Goal: Transaction & Acquisition: Obtain resource

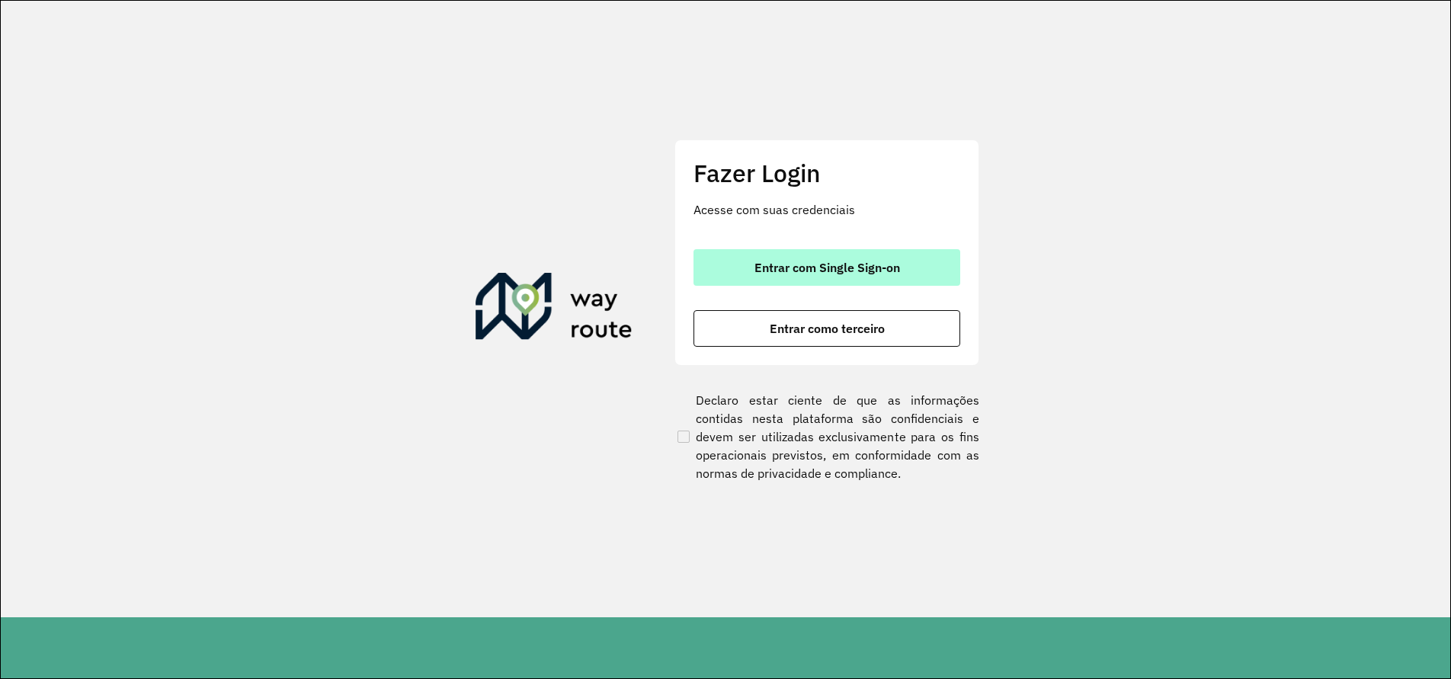
click at [828, 271] on span "Entrar com Single Sign-on" at bounding box center [827, 267] width 146 height 12
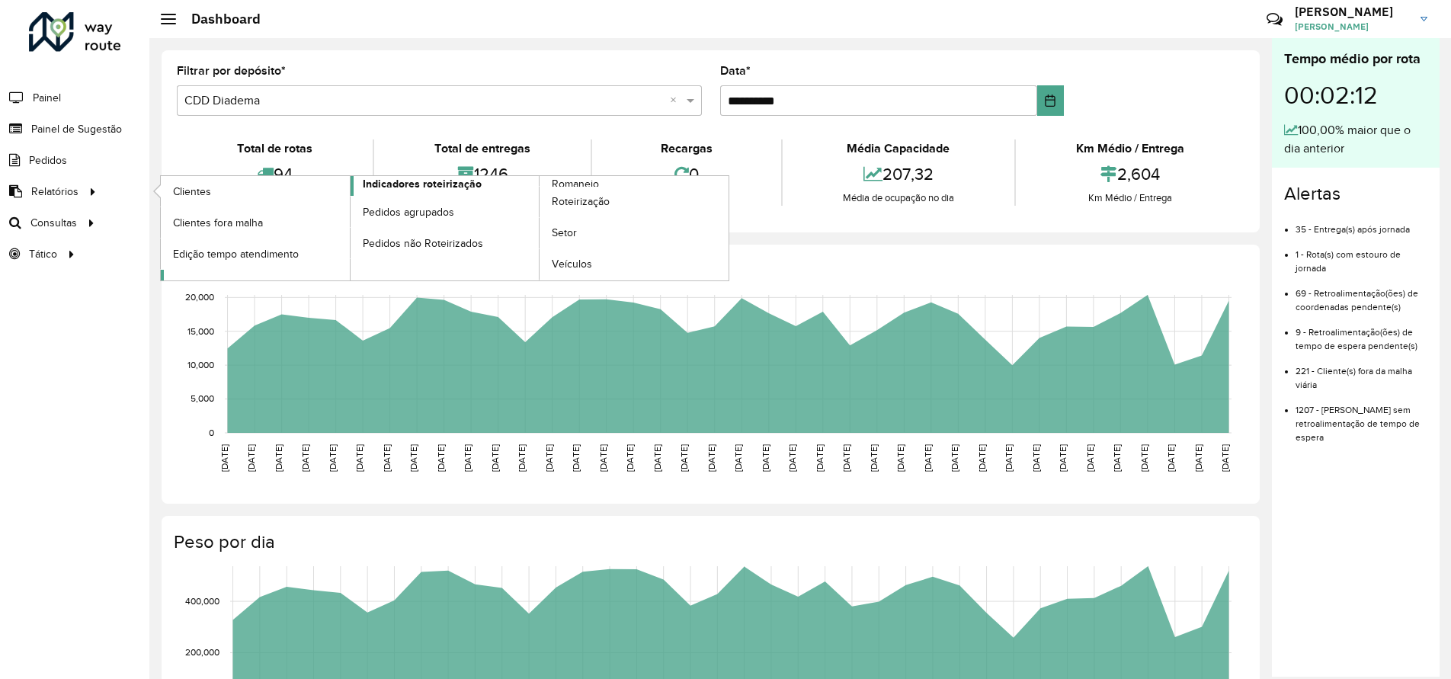
click at [468, 188] on span "Indicadores roteirização" at bounding box center [422, 184] width 119 height 16
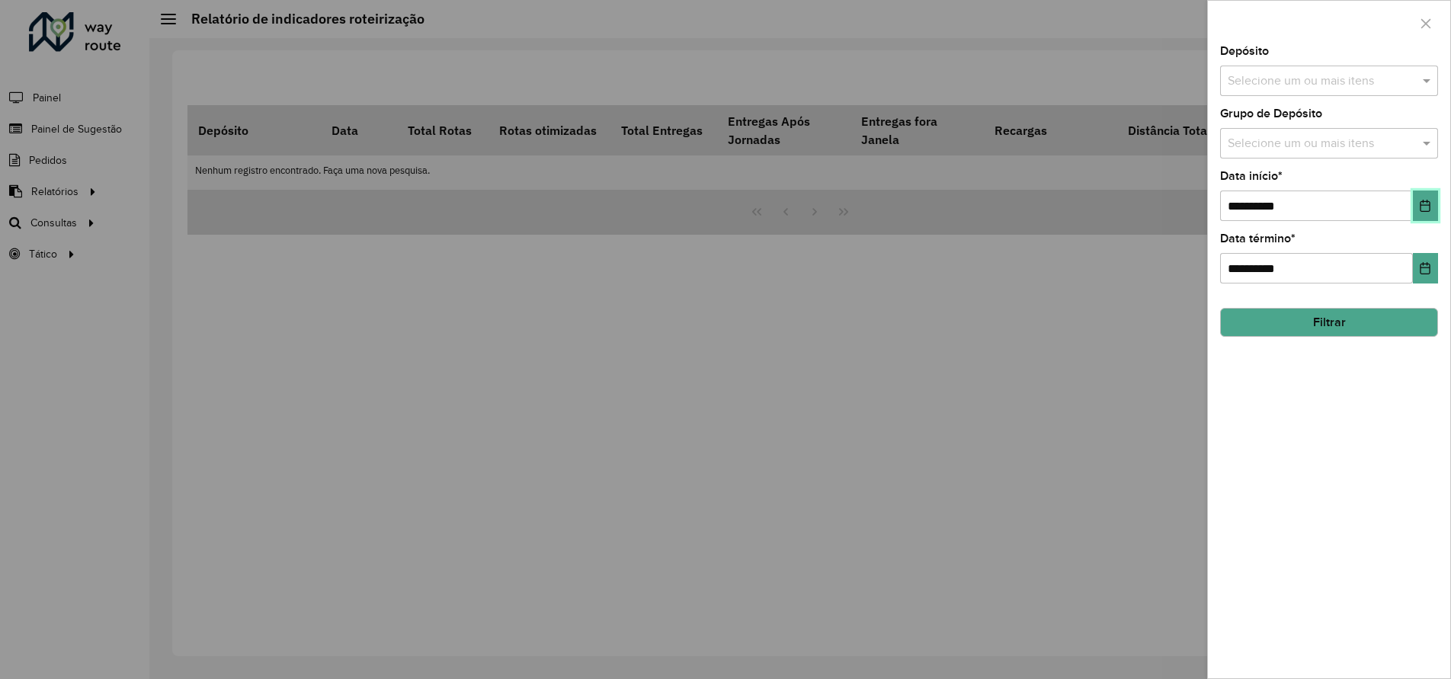
click at [1431, 207] on icon "Choose Date" at bounding box center [1425, 206] width 12 height 12
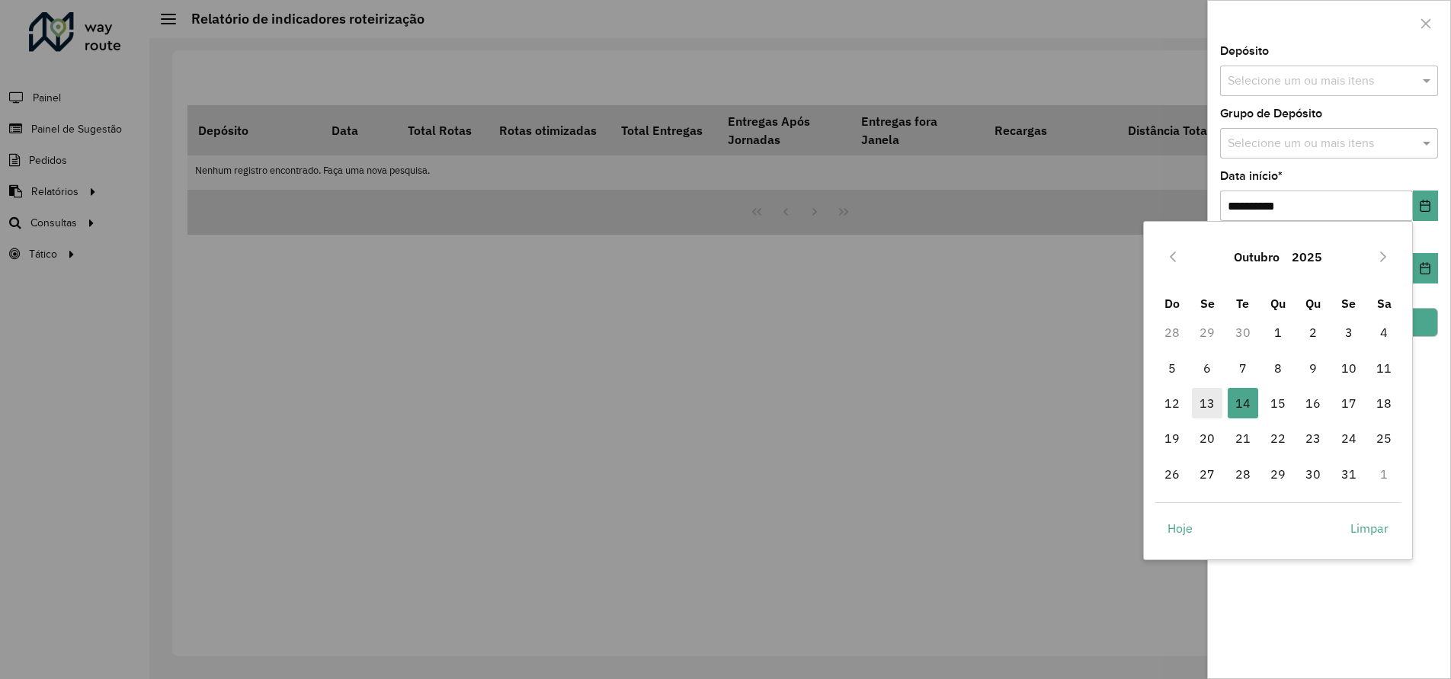
click at [1202, 411] on span "13" at bounding box center [1207, 403] width 30 height 30
type input "**********"
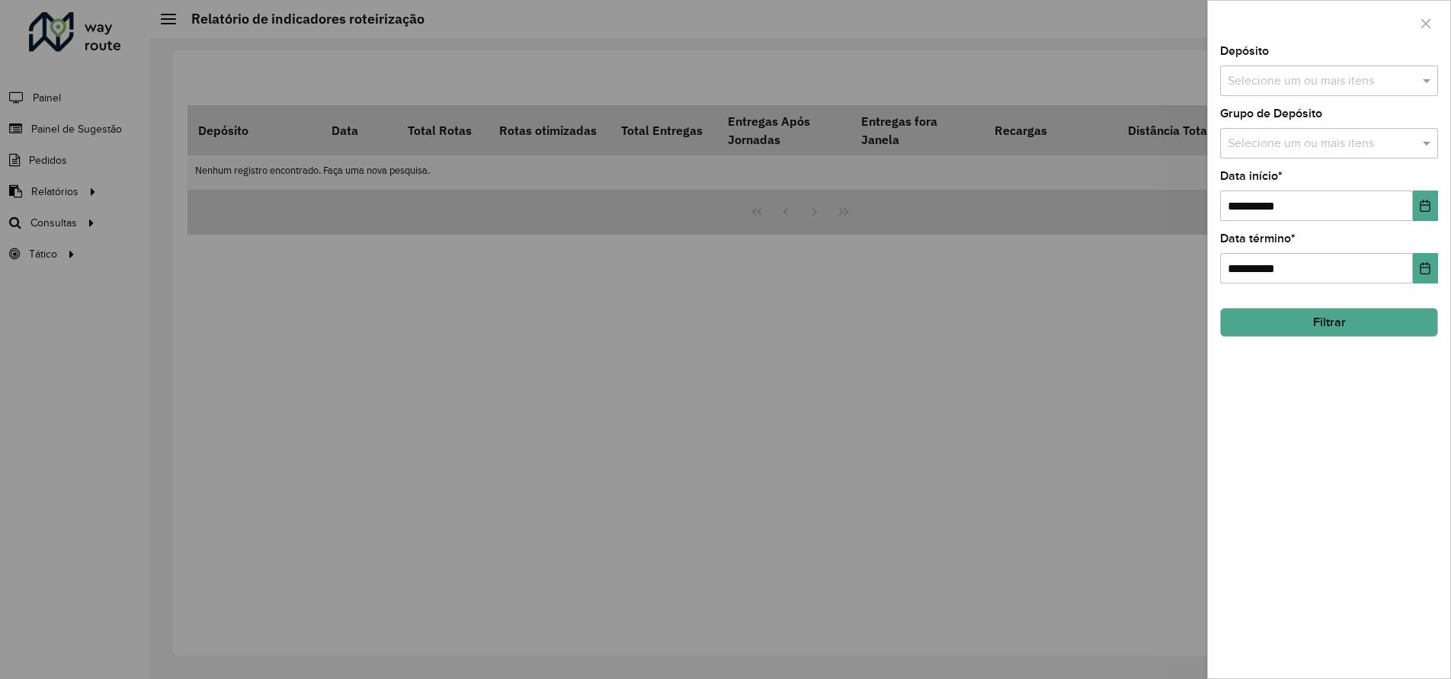
click at [1327, 324] on button "Filtrar" at bounding box center [1329, 322] width 218 height 29
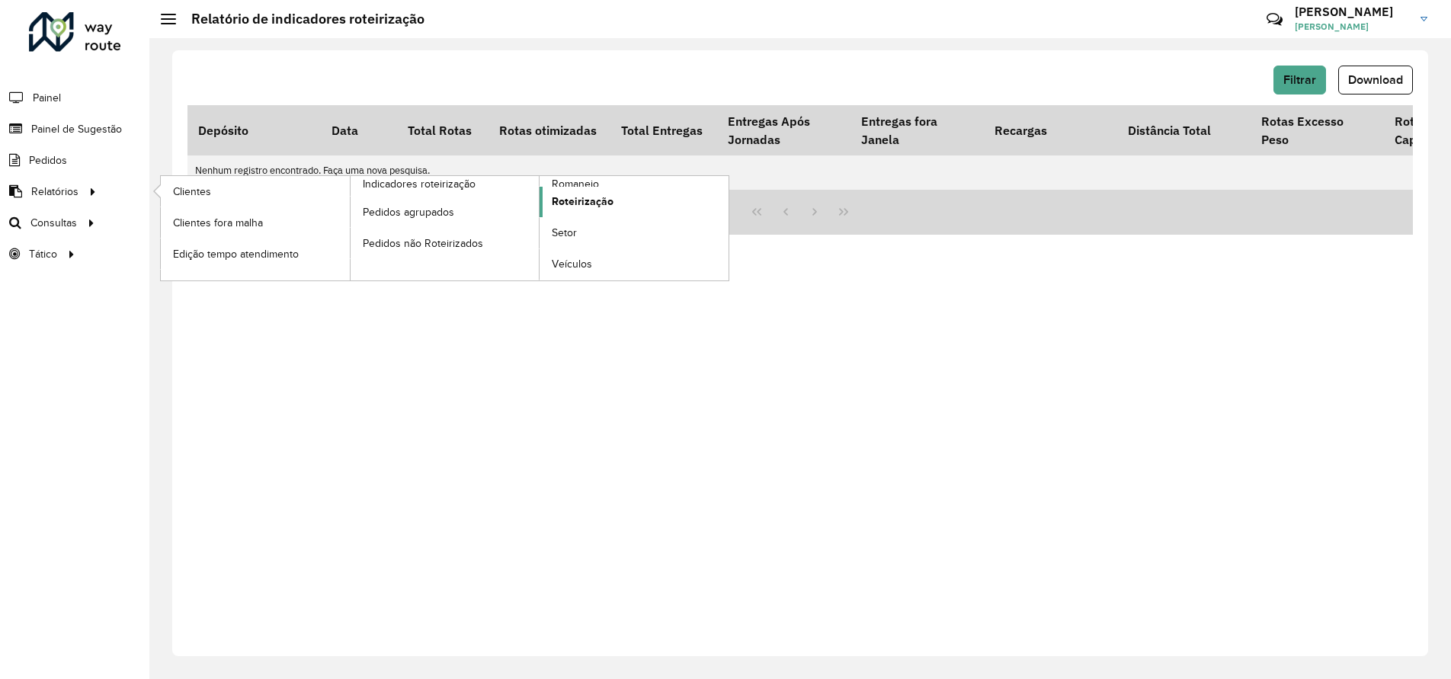
click at [584, 205] on span "Roteirização" at bounding box center [583, 202] width 62 height 16
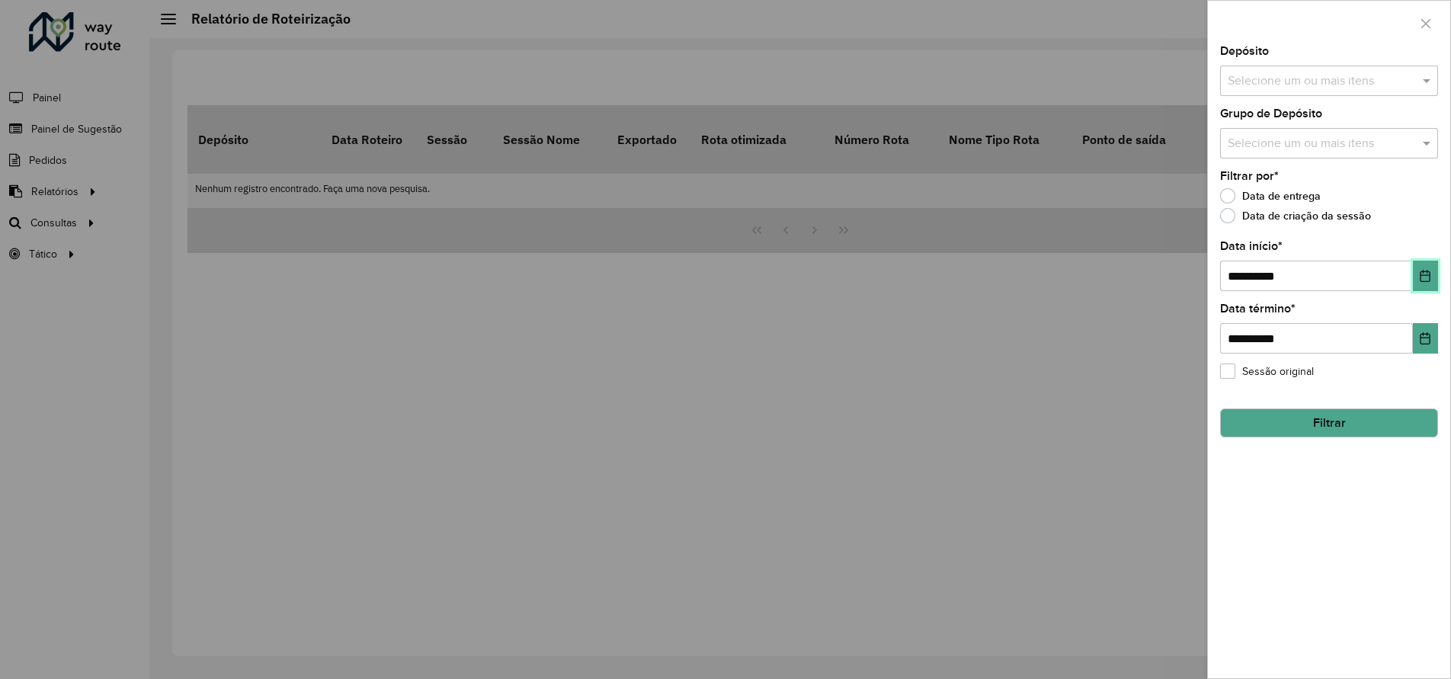
click at [1436, 282] on button "Choose Date" at bounding box center [1425, 276] width 25 height 30
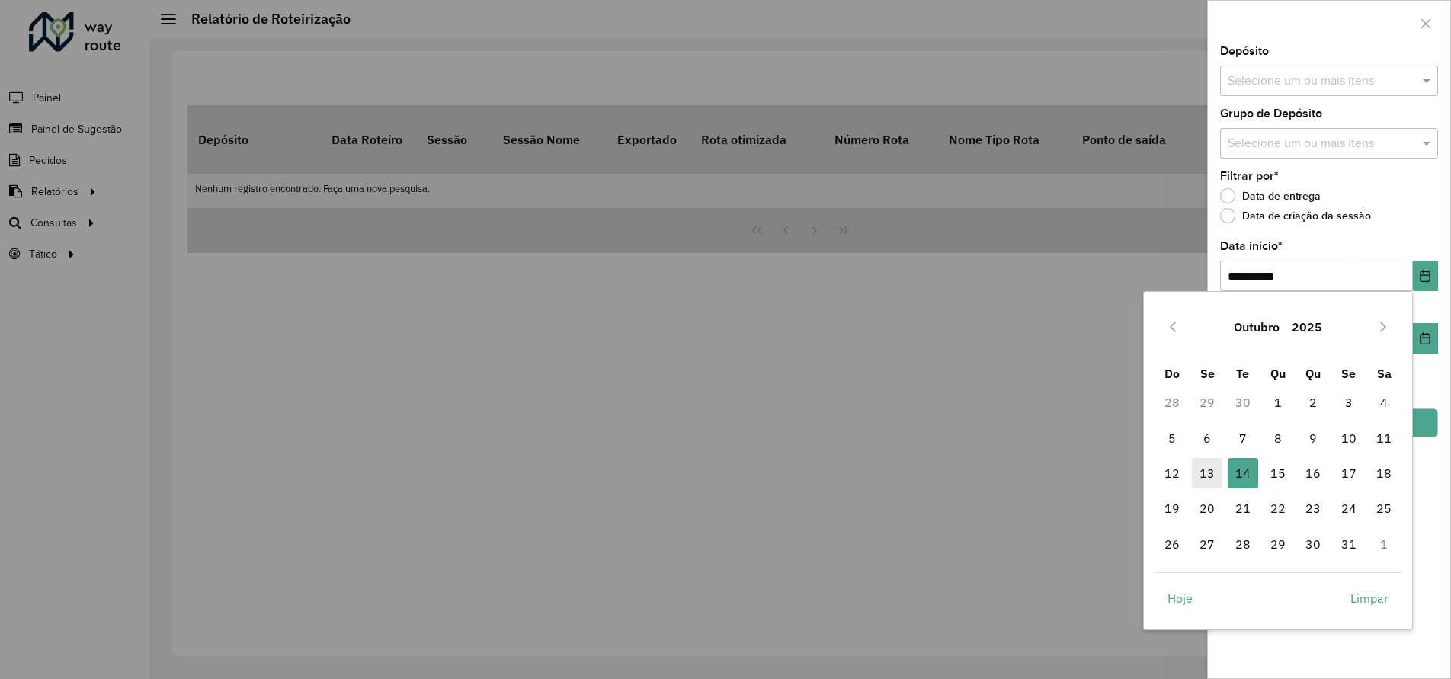
click at [1211, 469] on span "13" at bounding box center [1207, 473] width 30 height 30
type input "**********"
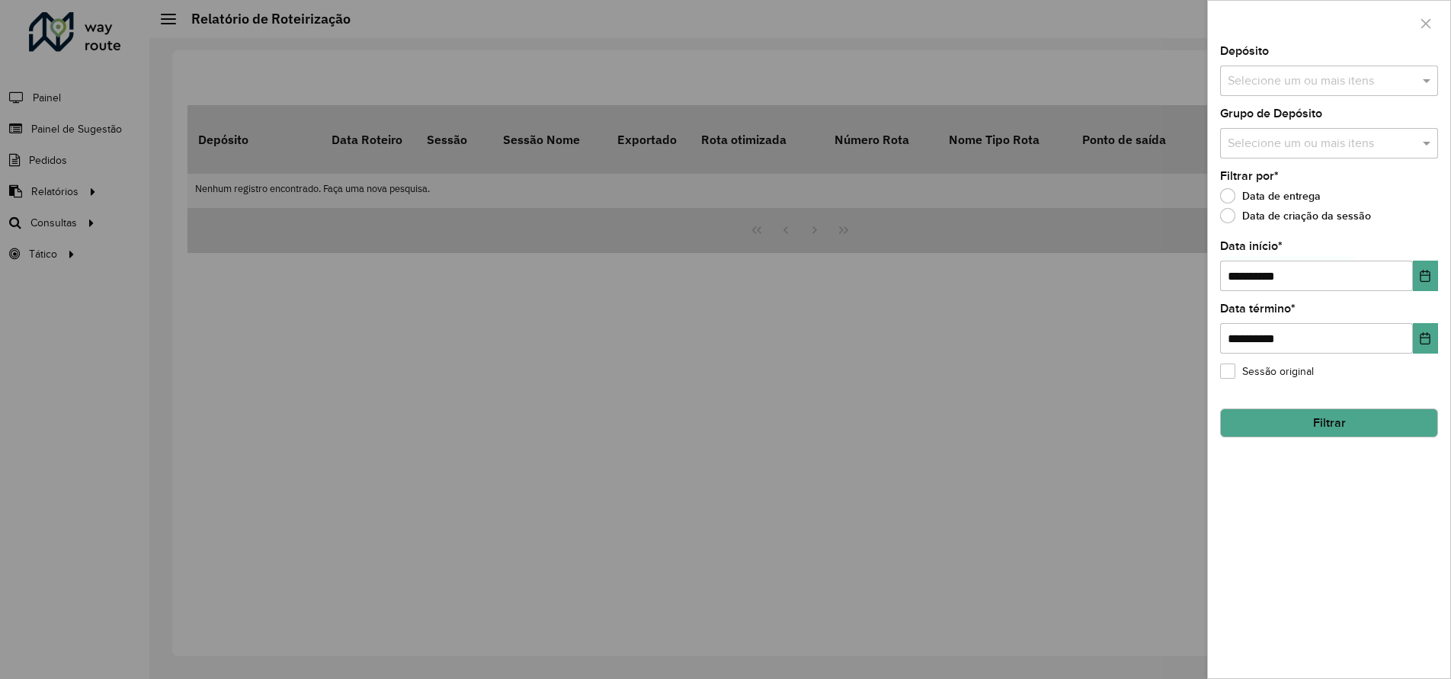
click at [1334, 411] on button "Filtrar" at bounding box center [1329, 422] width 218 height 29
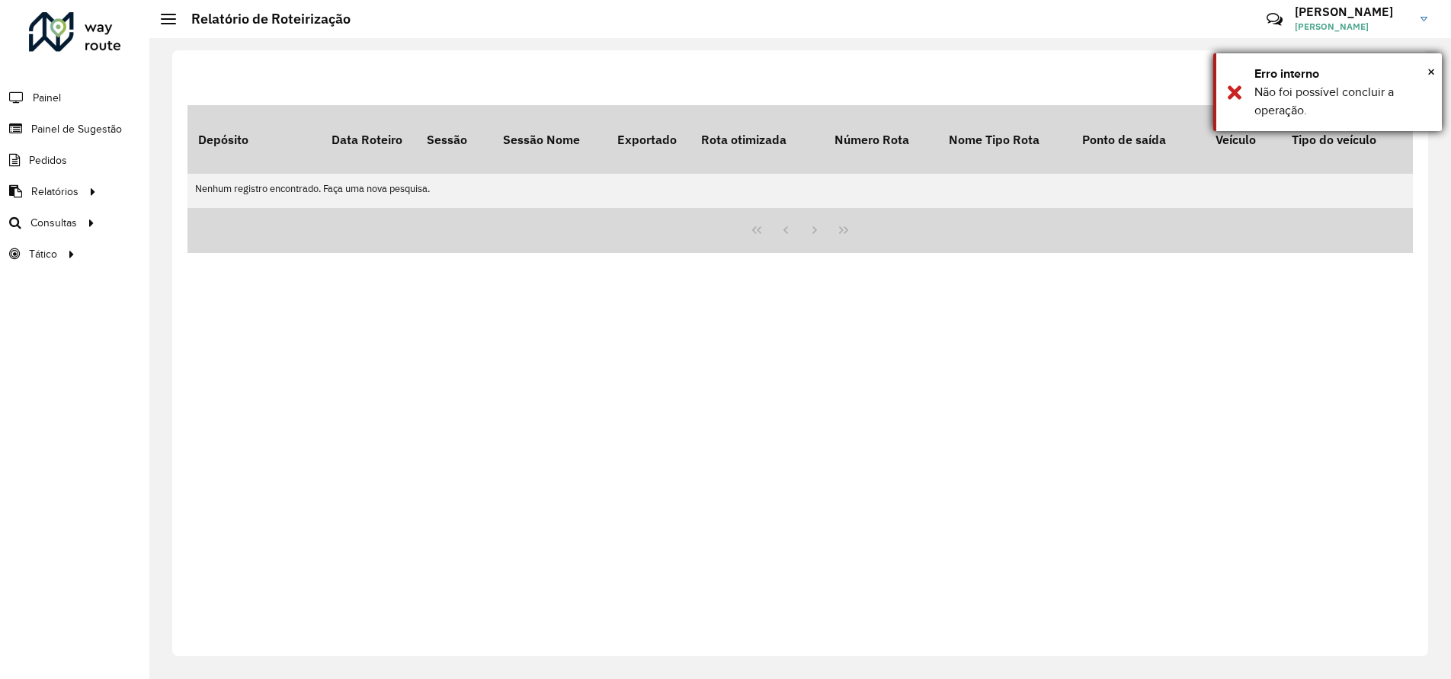
click at [1410, 71] on div "Erro interno" at bounding box center [1342, 74] width 176 height 18
click at [1430, 67] on div "Filtrar Download Depósito Data Roteiro Sessão Sessão Nome Exportado Rota otimiz…" at bounding box center [799, 358] width 1301 height 641
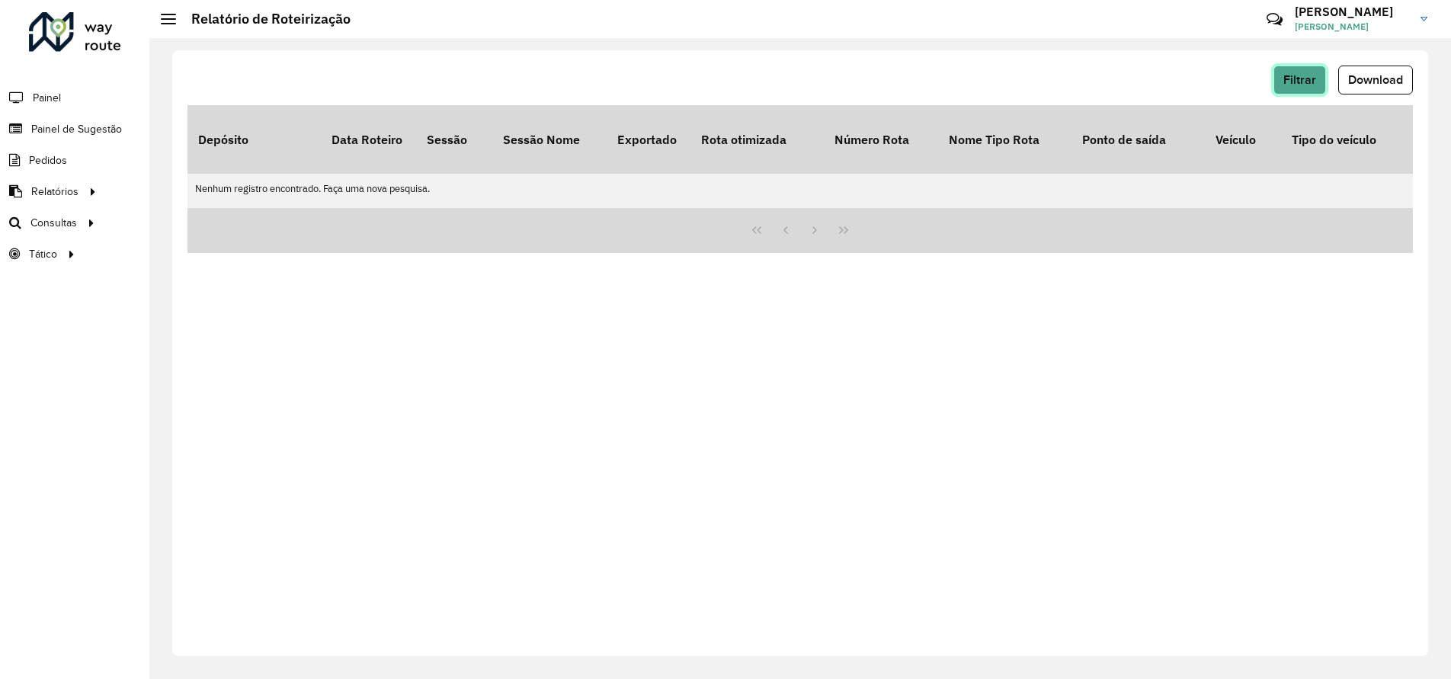
click at [1305, 94] on button "Filtrar" at bounding box center [1299, 80] width 53 height 29
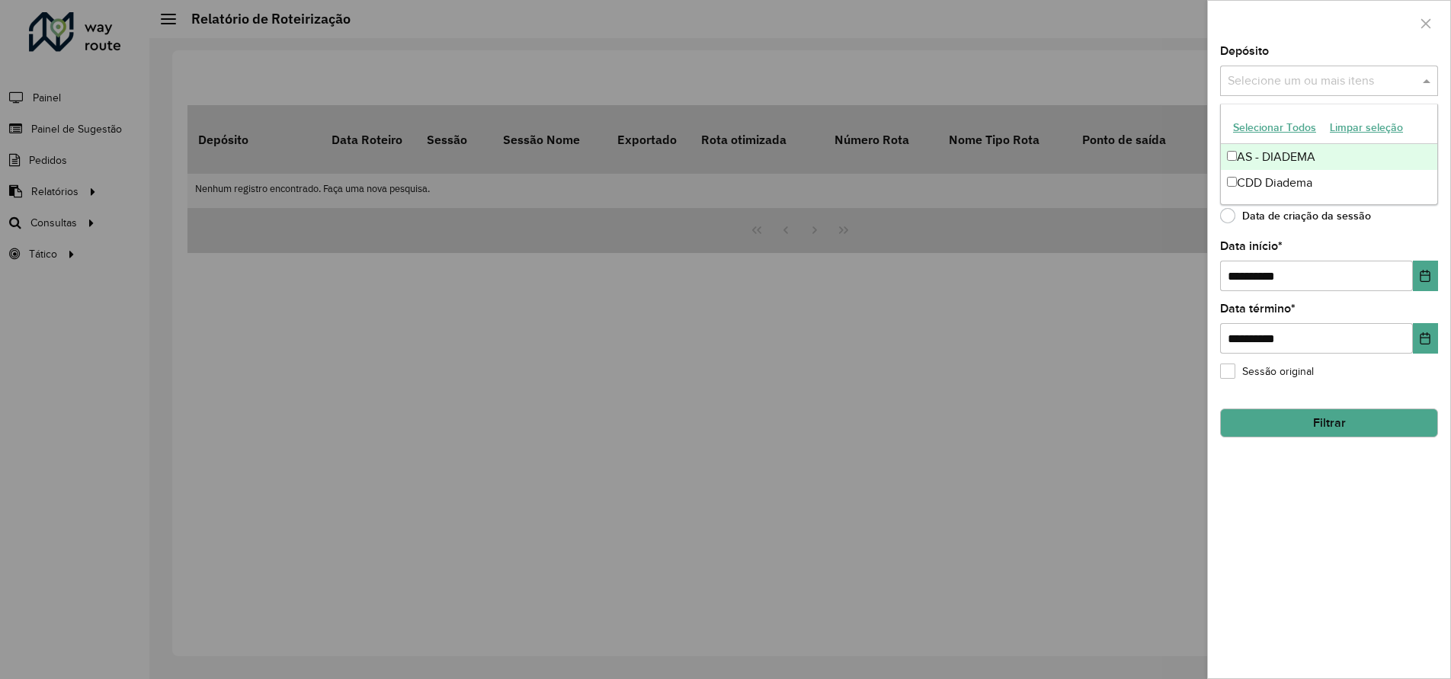
click at [1255, 78] on input "text" at bounding box center [1321, 81] width 195 height 18
click at [1256, 130] on button "Selecionar Todos" at bounding box center [1274, 128] width 97 height 24
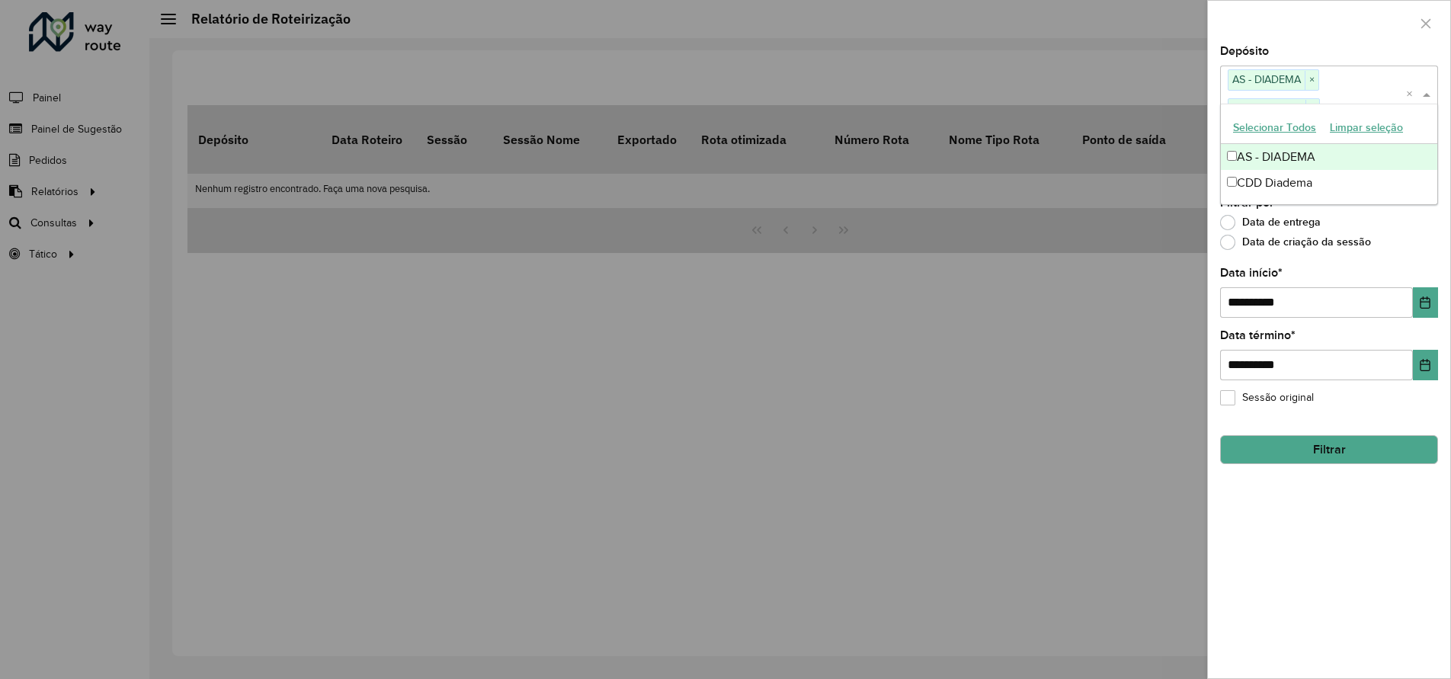
click at [1276, 56] on div "Depósito Selecione um ou mais itens AS - DIADEMA × CDD Diadema × ×" at bounding box center [1329, 84] width 218 height 76
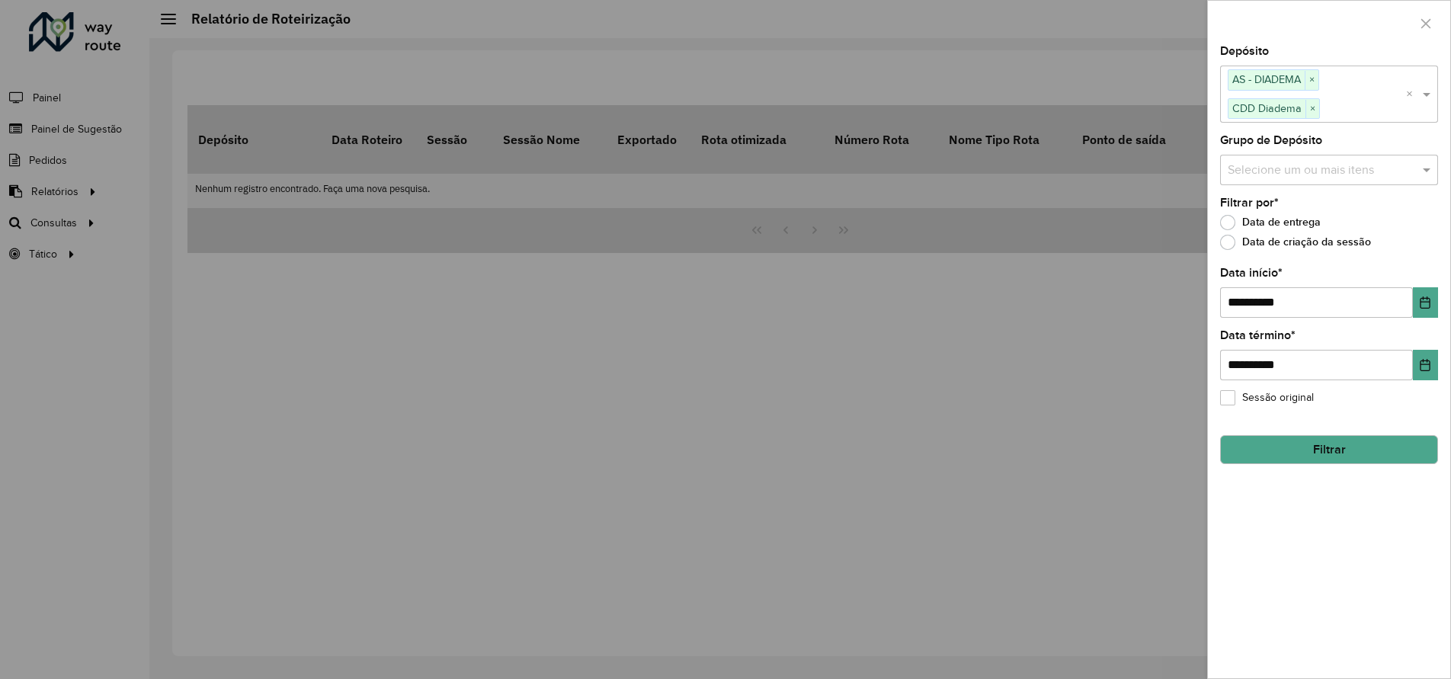
click at [1285, 166] on input "text" at bounding box center [1321, 170] width 195 height 18
click at [1257, 217] on button "Selecionar Todos" at bounding box center [1274, 217] width 97 height 24
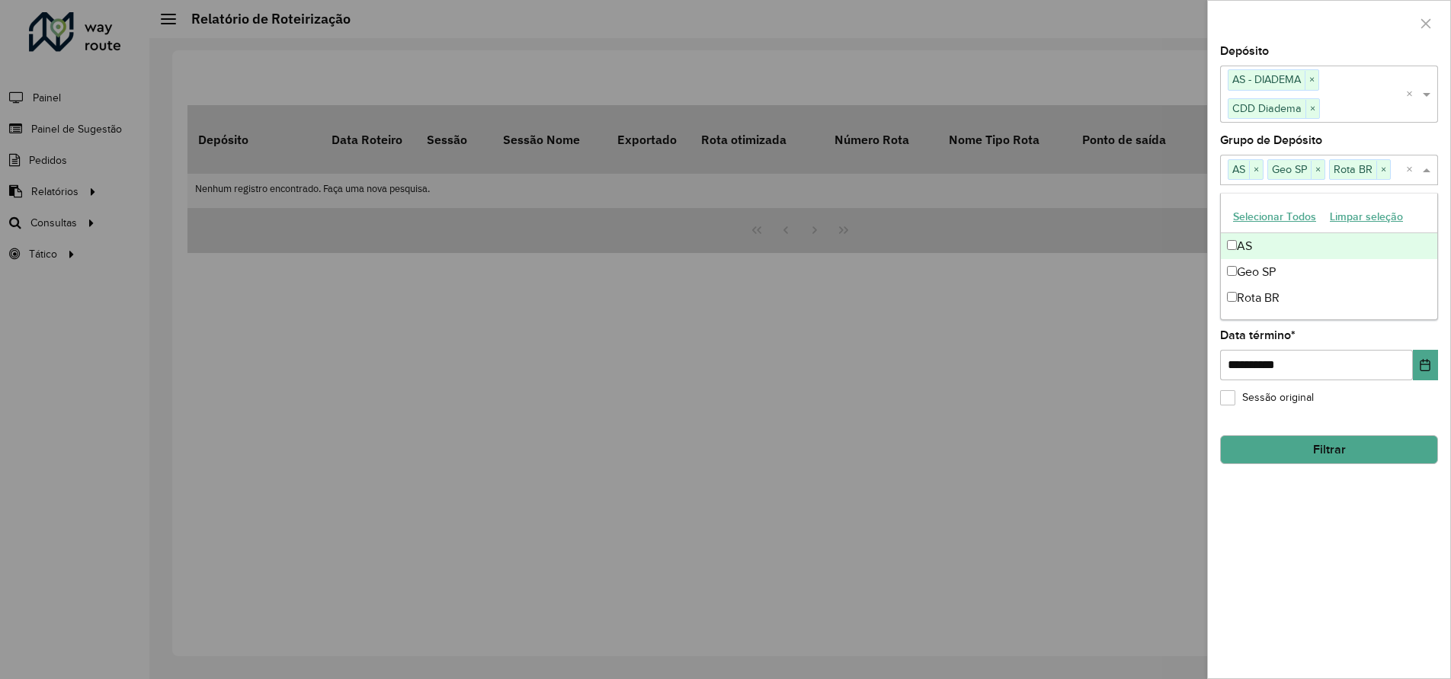
click at [1290, 26] on div at bounding box center [1329, 23] width 242 height 45
click at [1298, 457] on button "Filtrar" at bounding box center [1329, 449] width 218 height 29
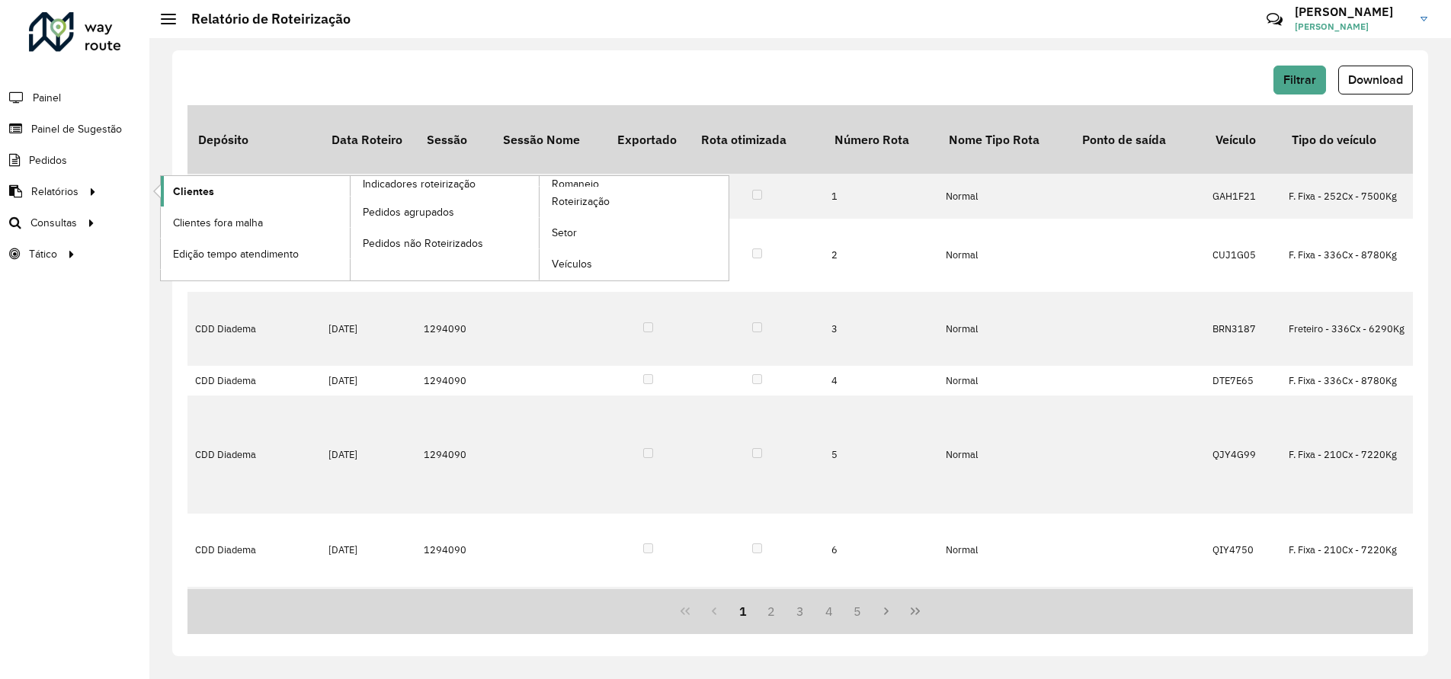
click at [244, 200] on link "Clientes" at bounding box center [255, 191] width 189 height 30
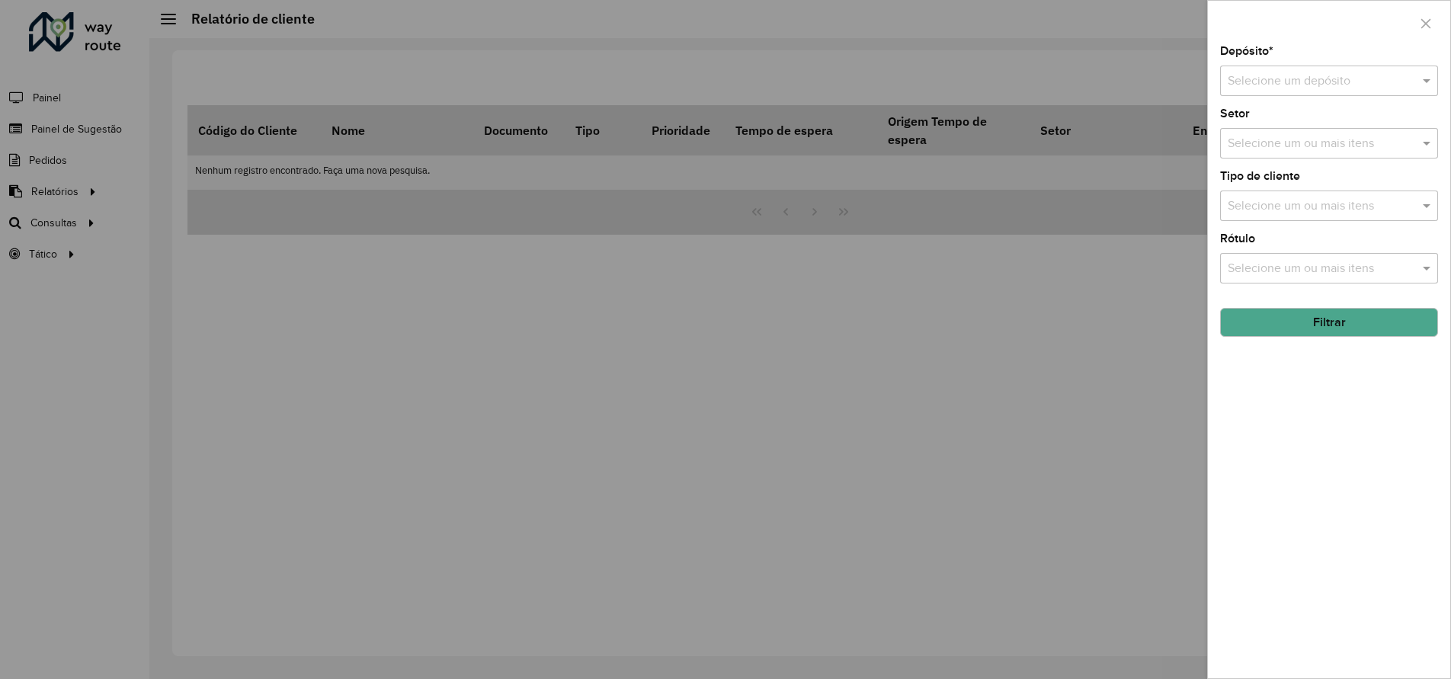
click at [1281, 217] on div "Selecione um ou mais itens" at bounding box center [1329, 205] width 218 height 30
click at [1295, 82] on input "text" at bounding box center [1314, 81] width 172 height 18
click at [1295, 149] on span "CDD Diadema" at bounding box center [1264, 150] width 75 height 13
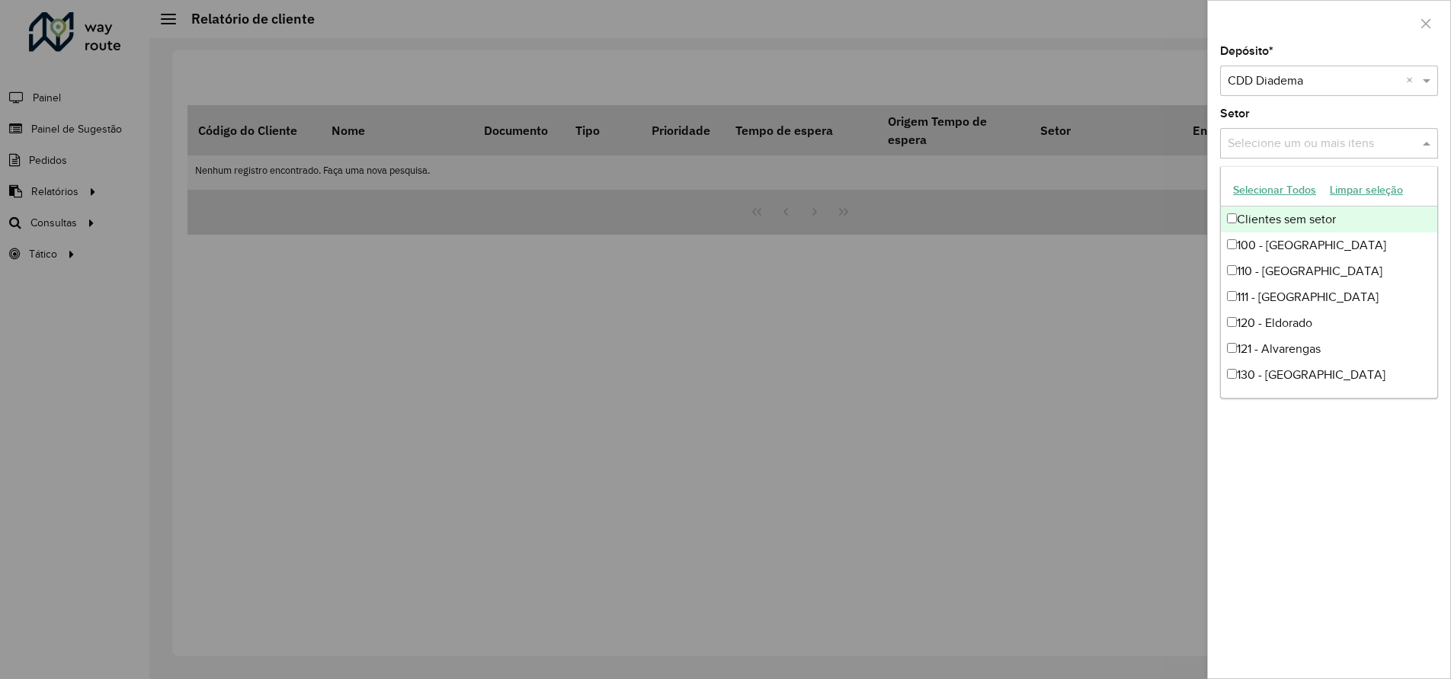
click at [1295, 148] on input "text" at bounding box center [1321, 144] width 195 height 18
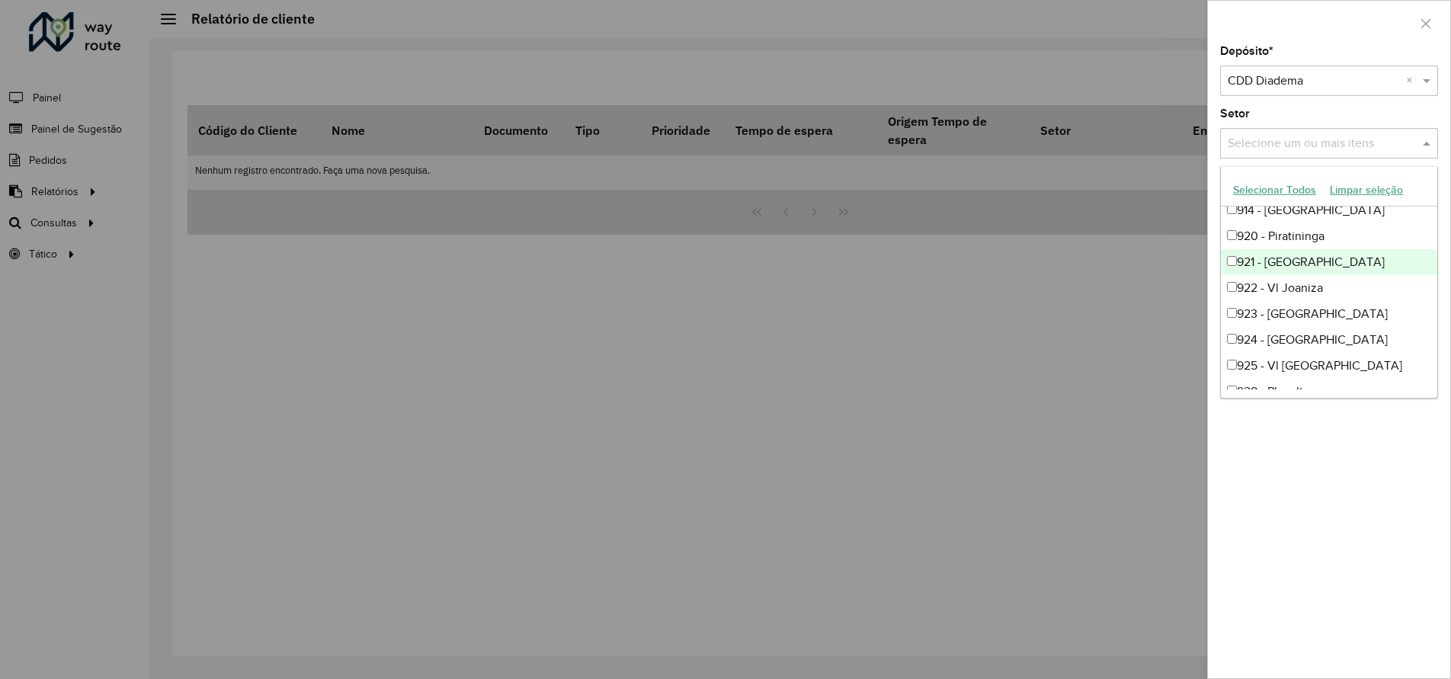
scroll to position [770, 0]
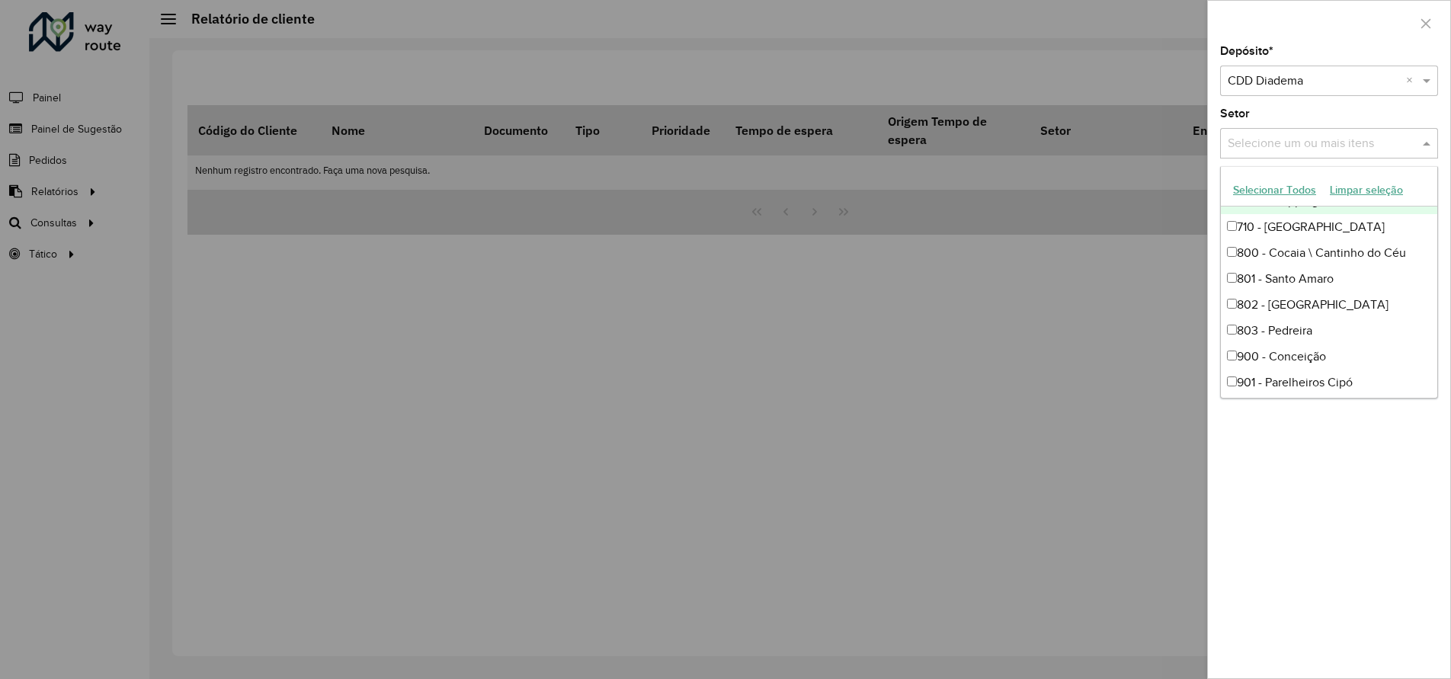
click at [1292, 187] on button "Selecionar Todos" at bounding box center [1274, 190] width 97 height 24
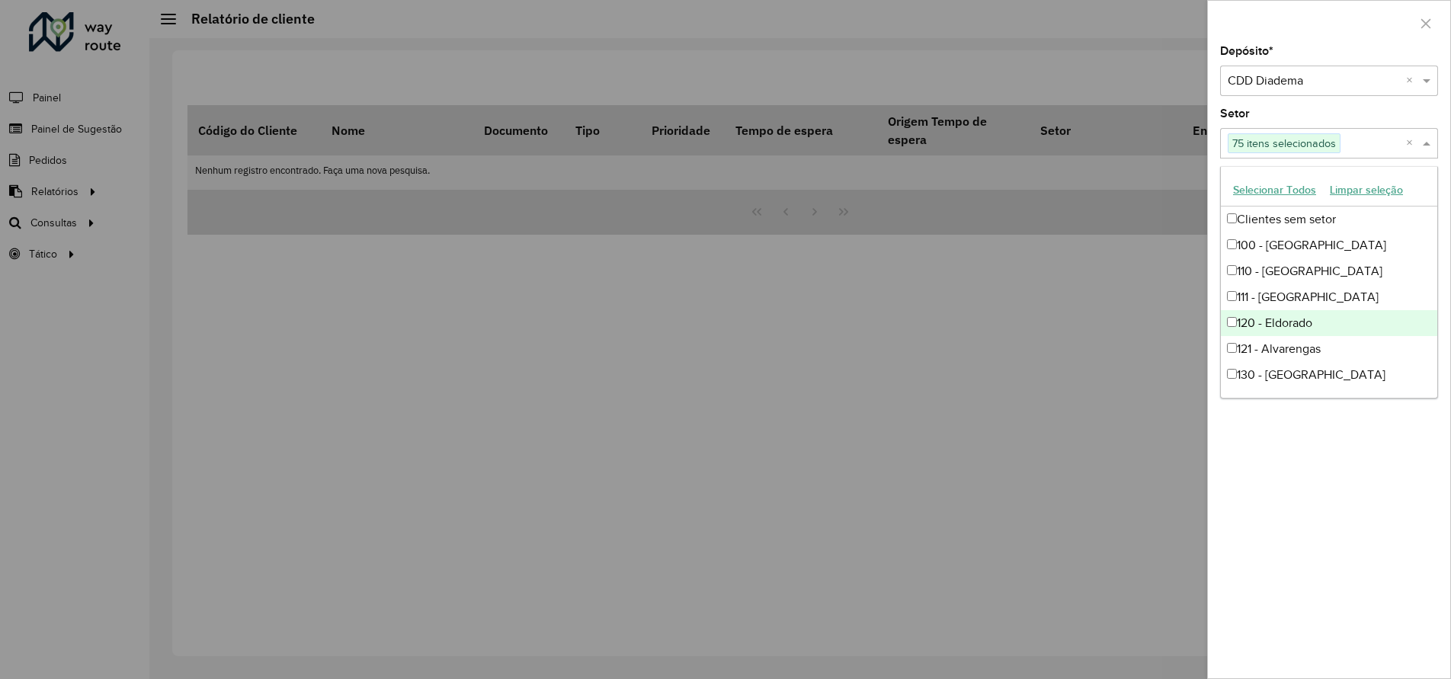
click at [1359, 559] on div "Depósito * Selecione um depósito × CDD Diadema × Setor Selecione um ou mais ite…" at bounding box center [1329, 362] width 242 height 632
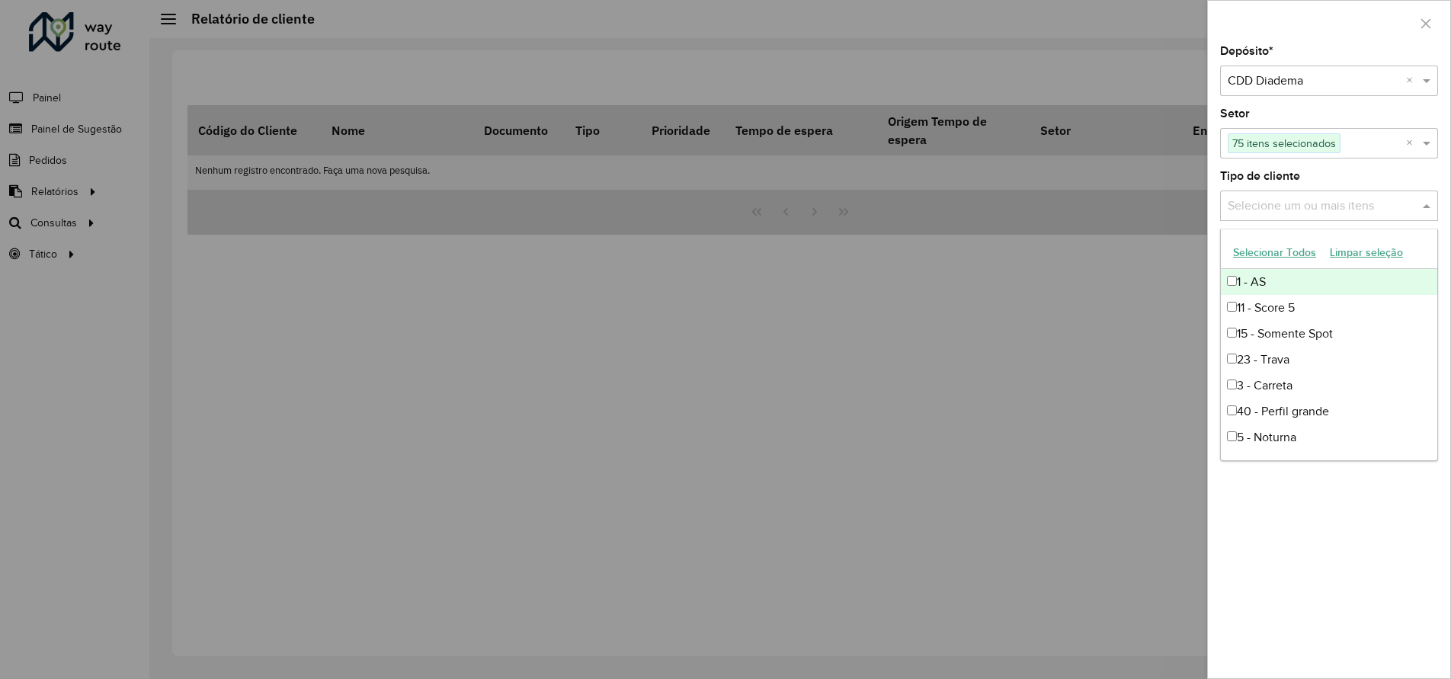
click at [1280, 212] on input "text" at bounding box center [1321, 206] width 195 height 18
click at [1276, 248] on button "Selecionar Todos" at bounding box center [1274, 253] width 97 height 24
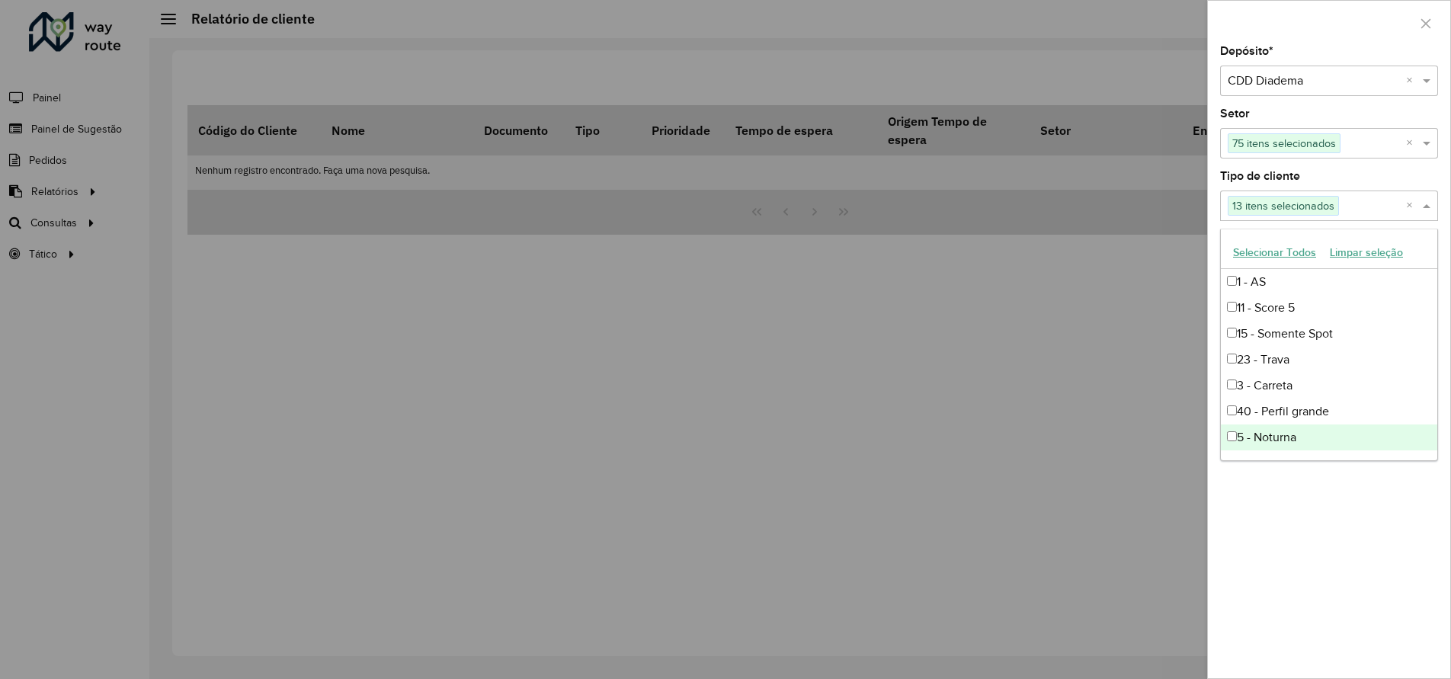
click at [1347, 509] on div "Depósito * Selecione um depósito × CDD Diadema × Setor Selecione um ou mais ite…" at bounding box center [1329, 362] width 242 height 632
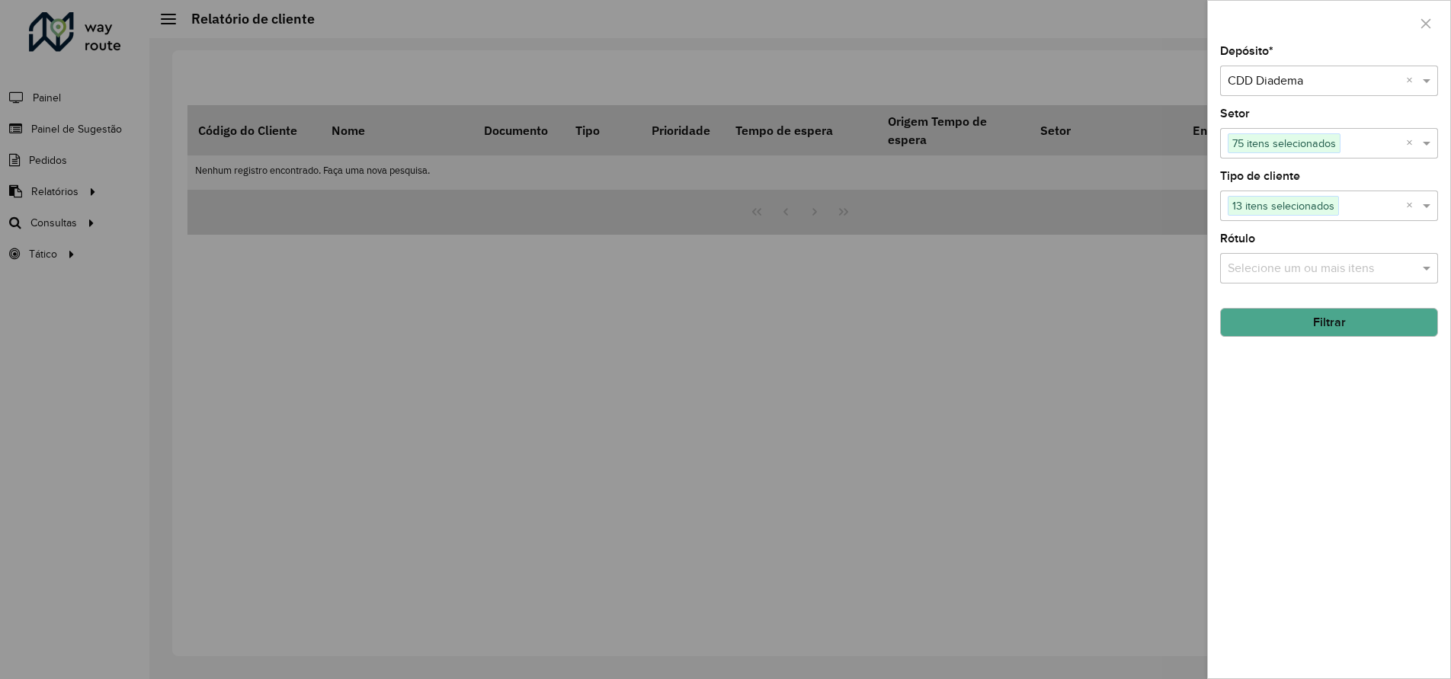
click at [1315, 274] on input "text" at bounding box center [1321, 269] width 195 height 18
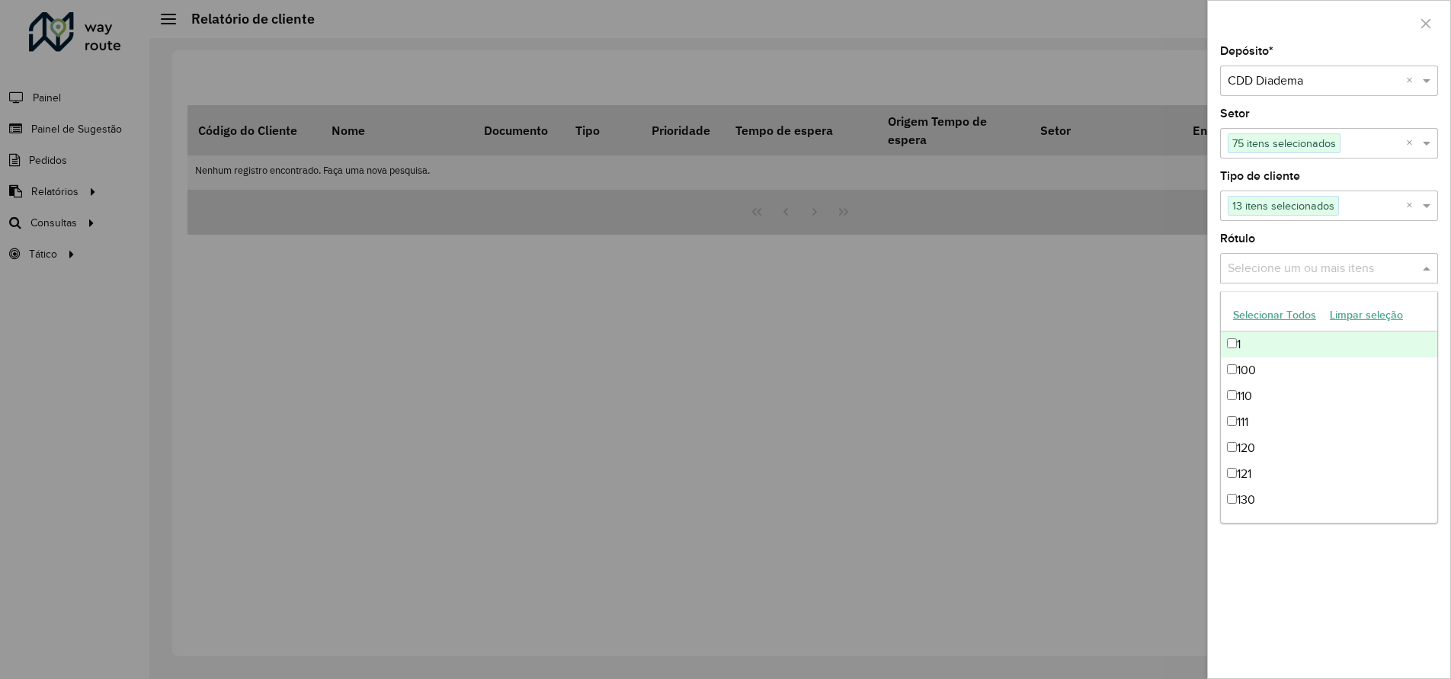
click at [1287, 310] on button "Selecionar Todos" at bounding box center [1274, 315] width 97 height 24
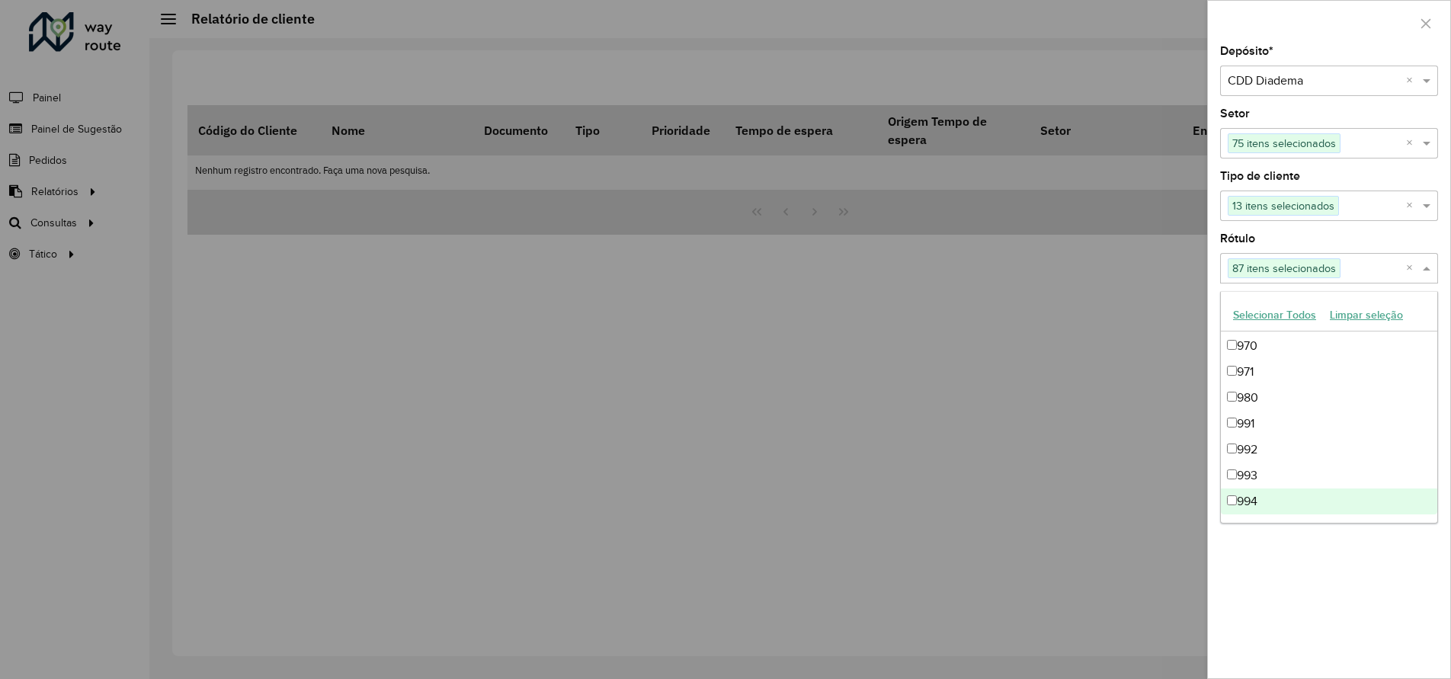
click at [1291, 587] on div "Depósito * Selecione um depósito × CDD Diadema × Setor Selecione um ou mais ite…" at bounding box center [1329, 362] width 242 height 632
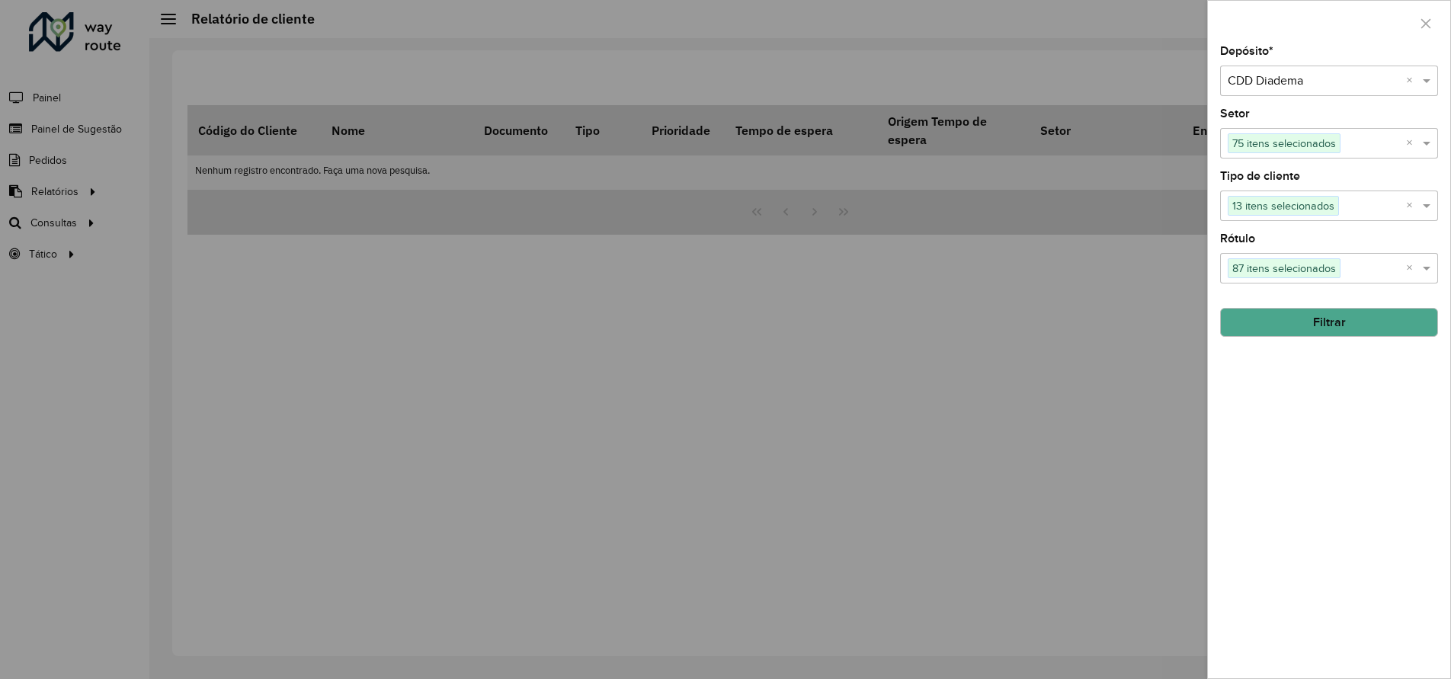
click at [1322, 334] on button "Filtrar" at bounding box center [1329, 322] width 218 height 29
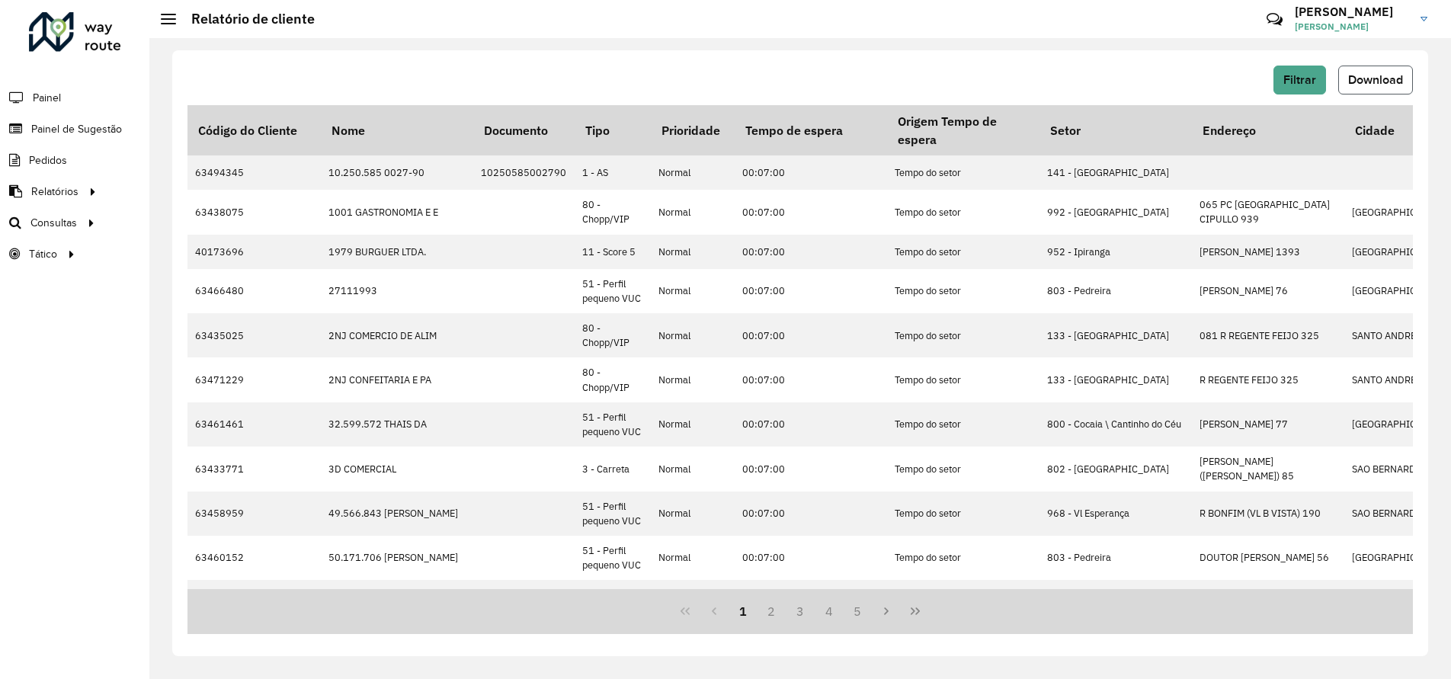
click at [1384, 81] on span "Download" at bounding box center [1375, 79] width 55 height 13
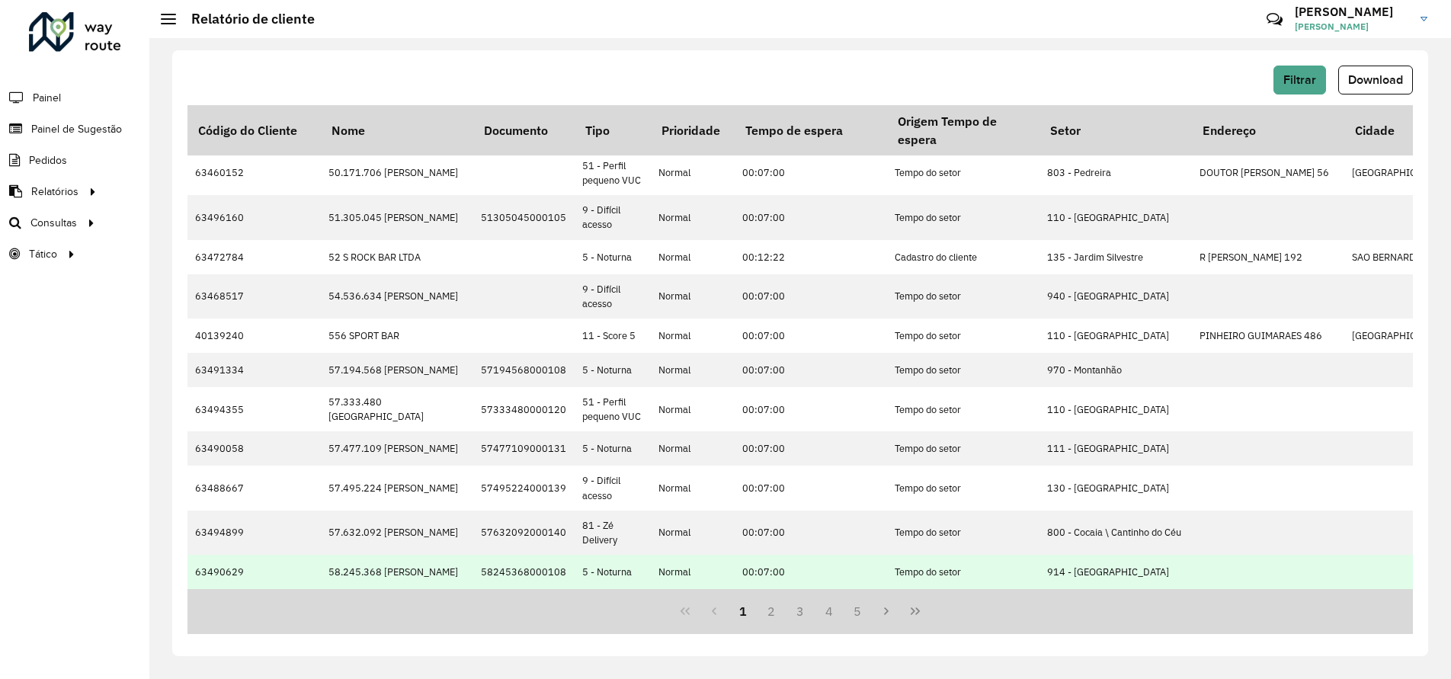
scroll to position [0, 0]
